Goal: Find specific page/section: Find specific page/section

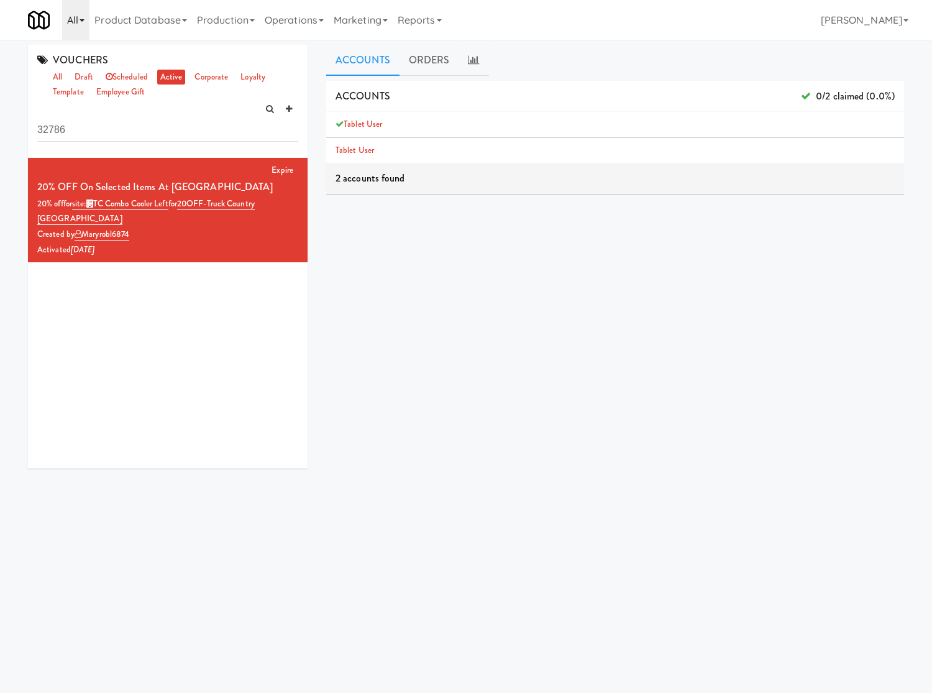
click at [64, 12] on link "All" at bounding box center [75, 20] width 27 height 40
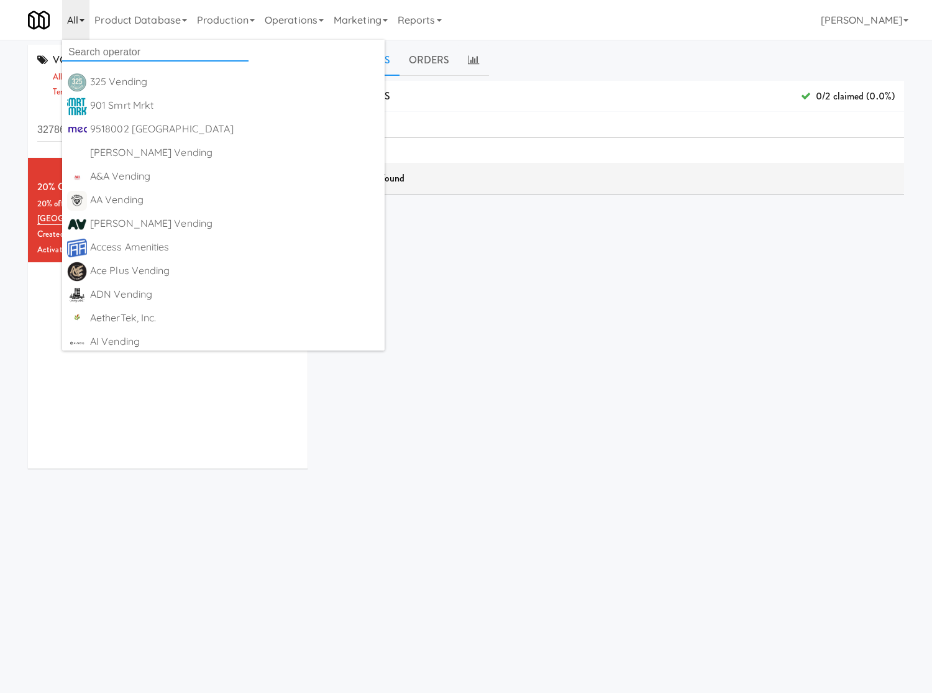
click at [116, 56] on input "text" at bounding box center [155, 52] width 186 height 19
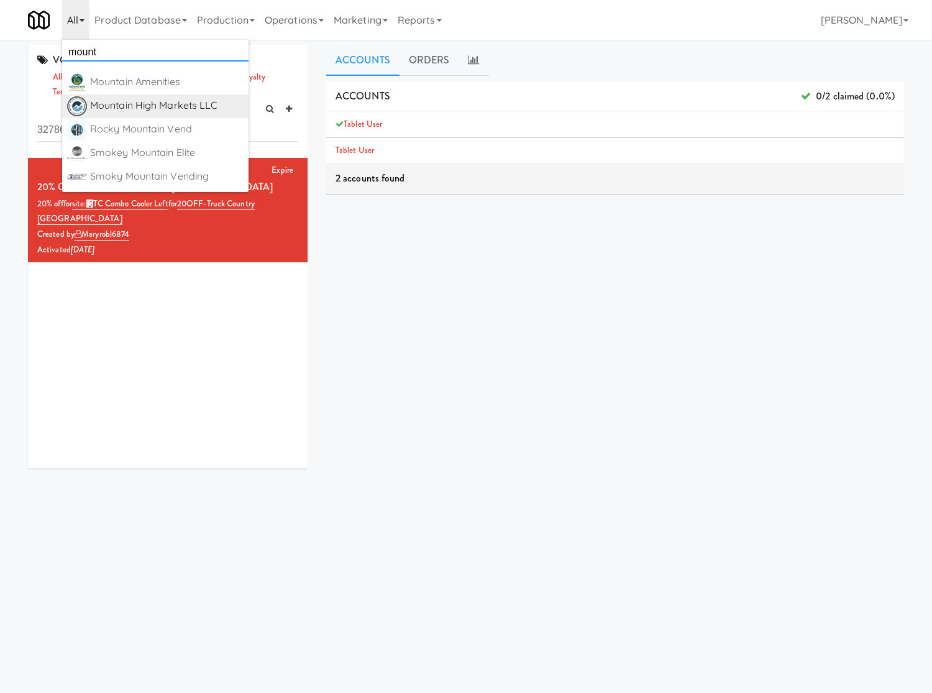
type input "mount"
click at [169, 106] on div "Mountain High Markets LLC" at bounding box center [166, 105] width 153 height 19
